Goal: Transaction & Acquisition: Purchase product/service

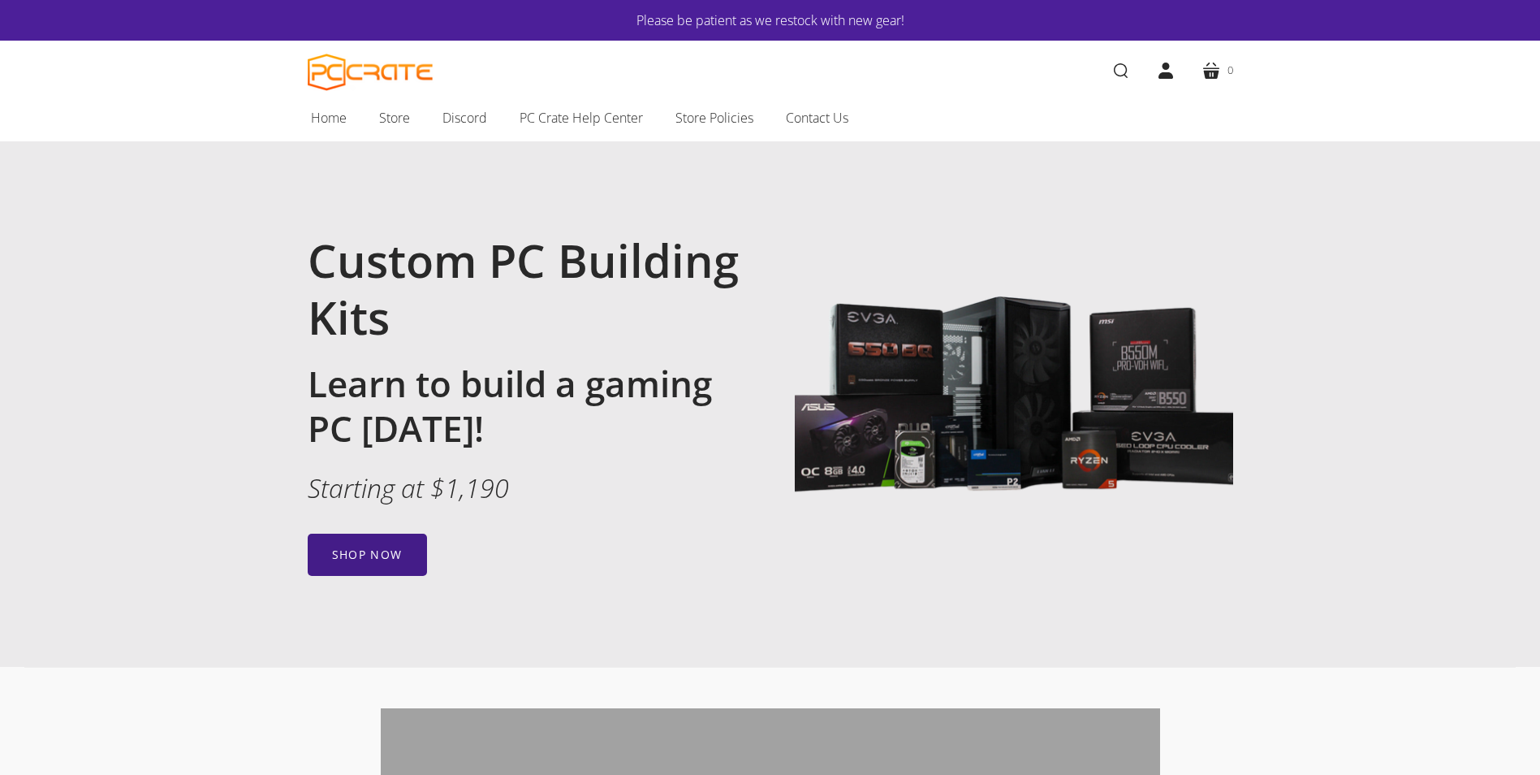
click at [376, 573] on link "Shop now" at bounding box center [367, 554] width 119 height 42
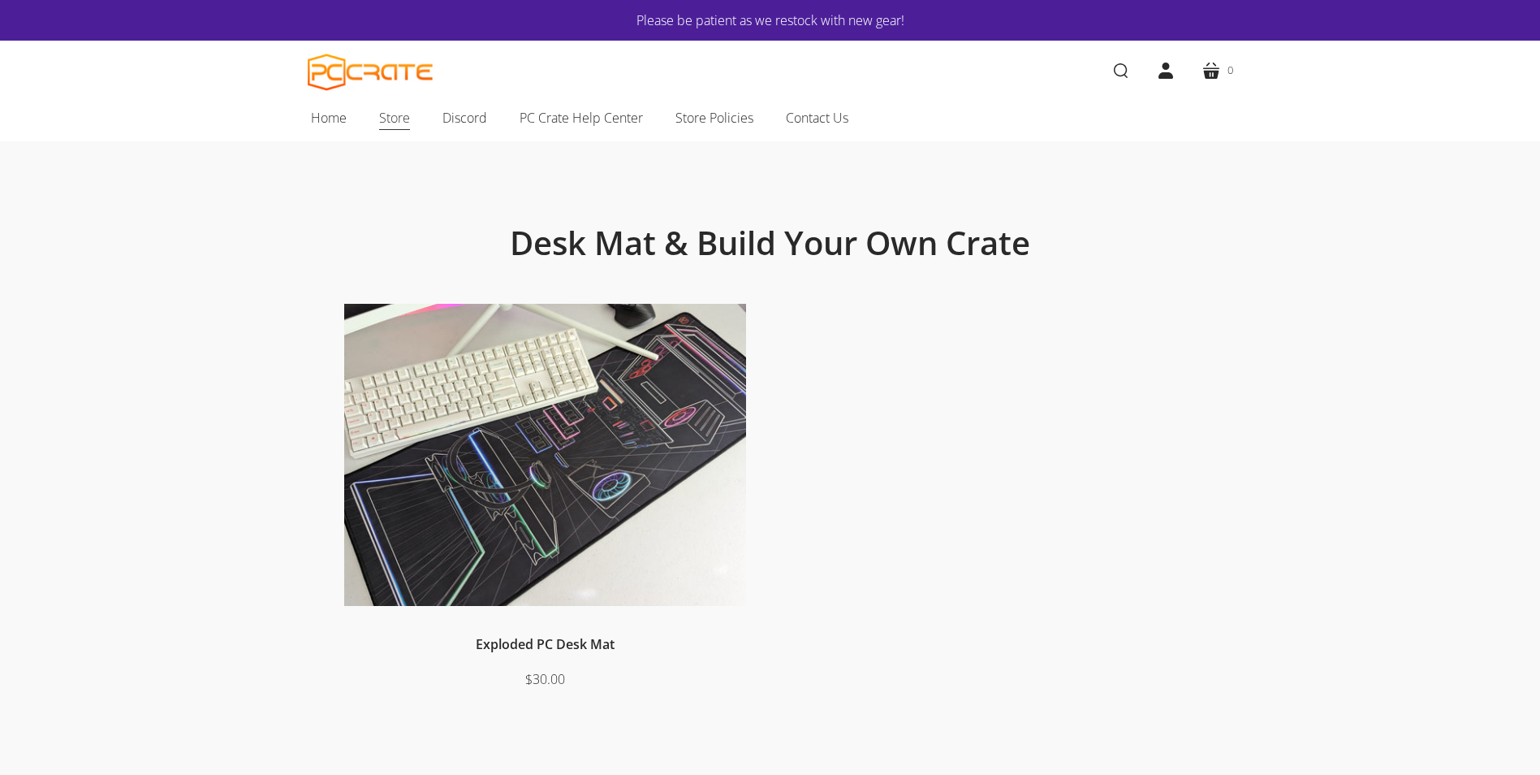
click at [382, 119] on span "Store" at bounding box center [394, 117] width 31 height 21
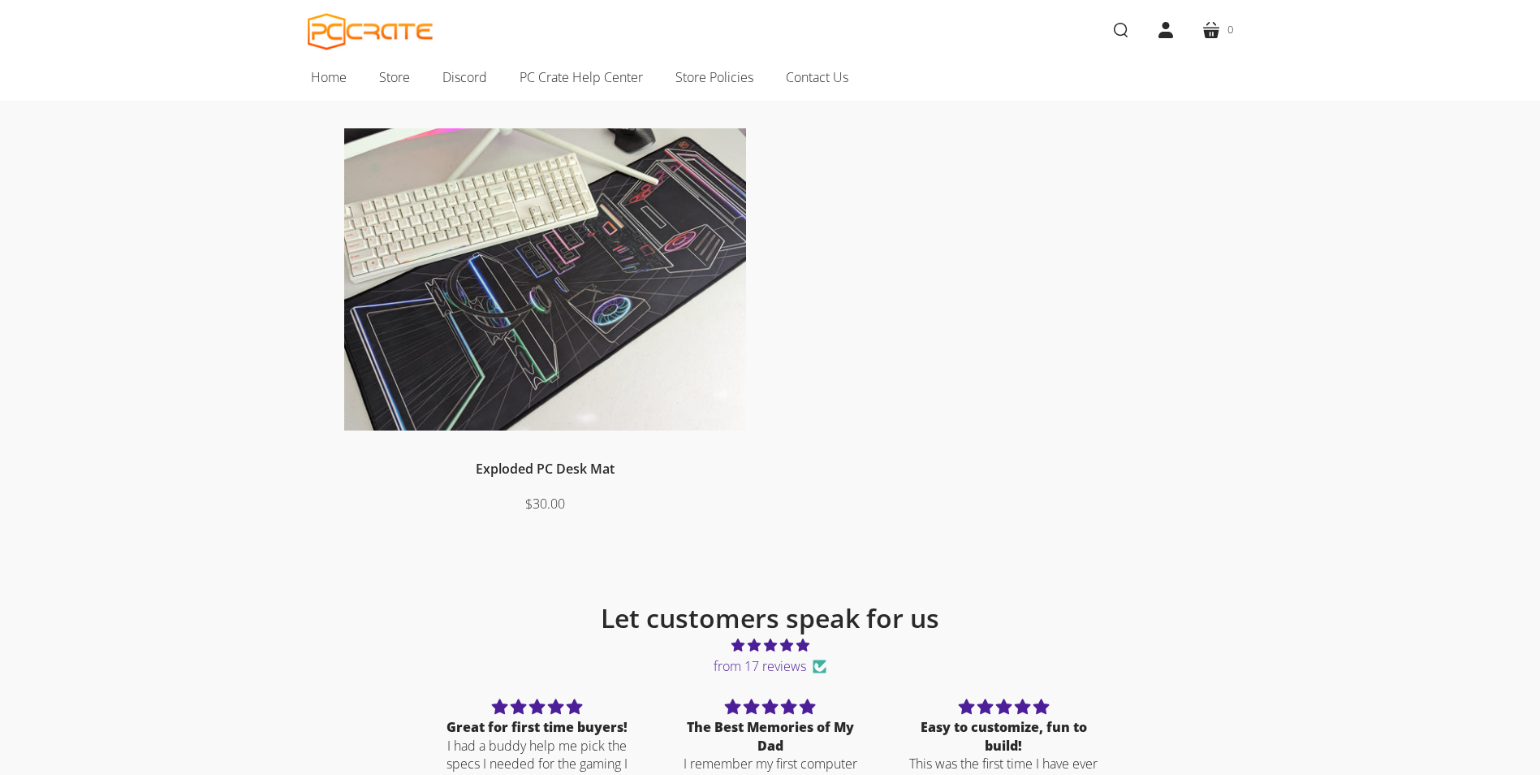
scroll to position [162, 0]
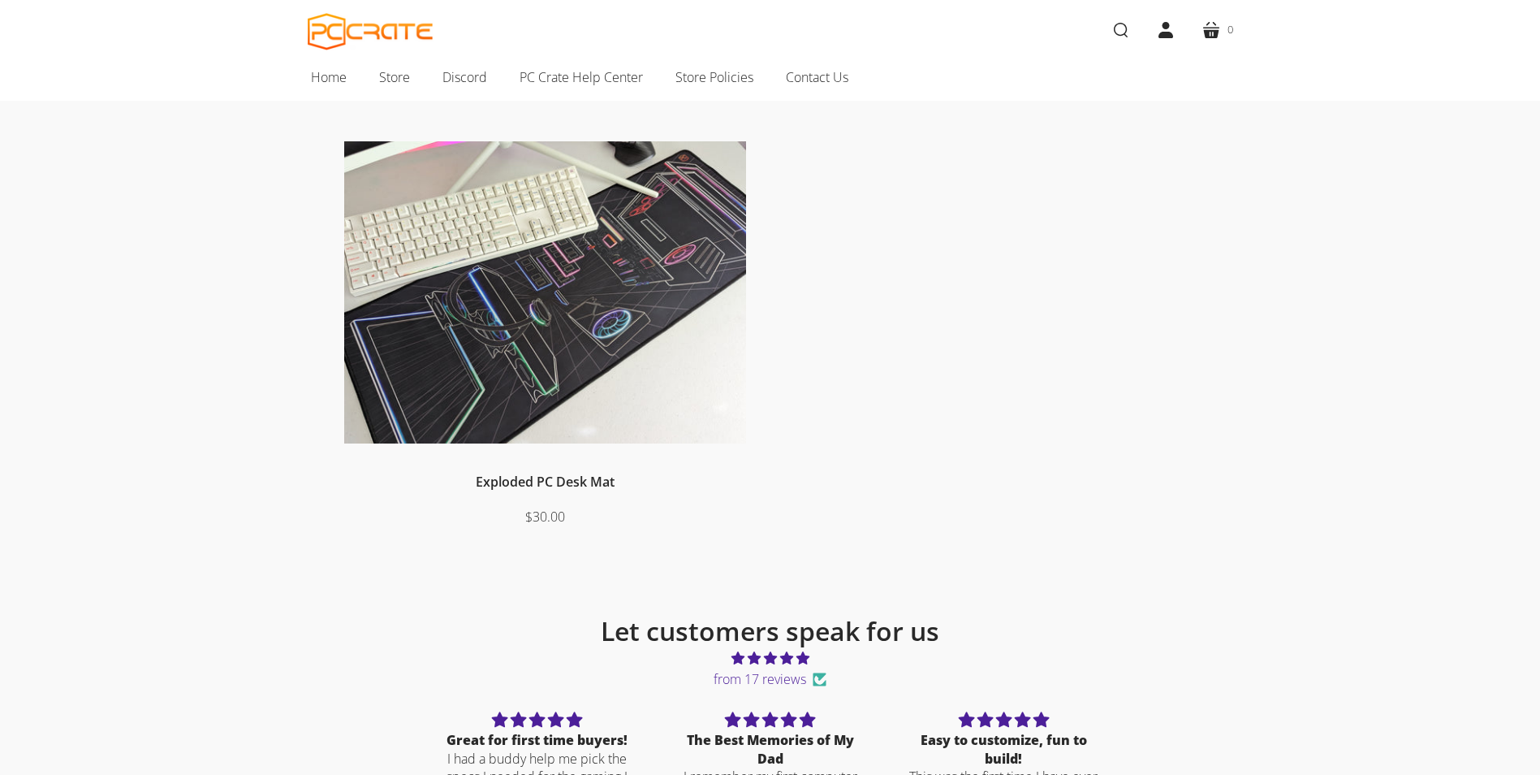
click at [568, 330] on img at bounding box center [545, 292] width 402 height 303
